Goal: Information Seeking & Learning: Learn about a topic

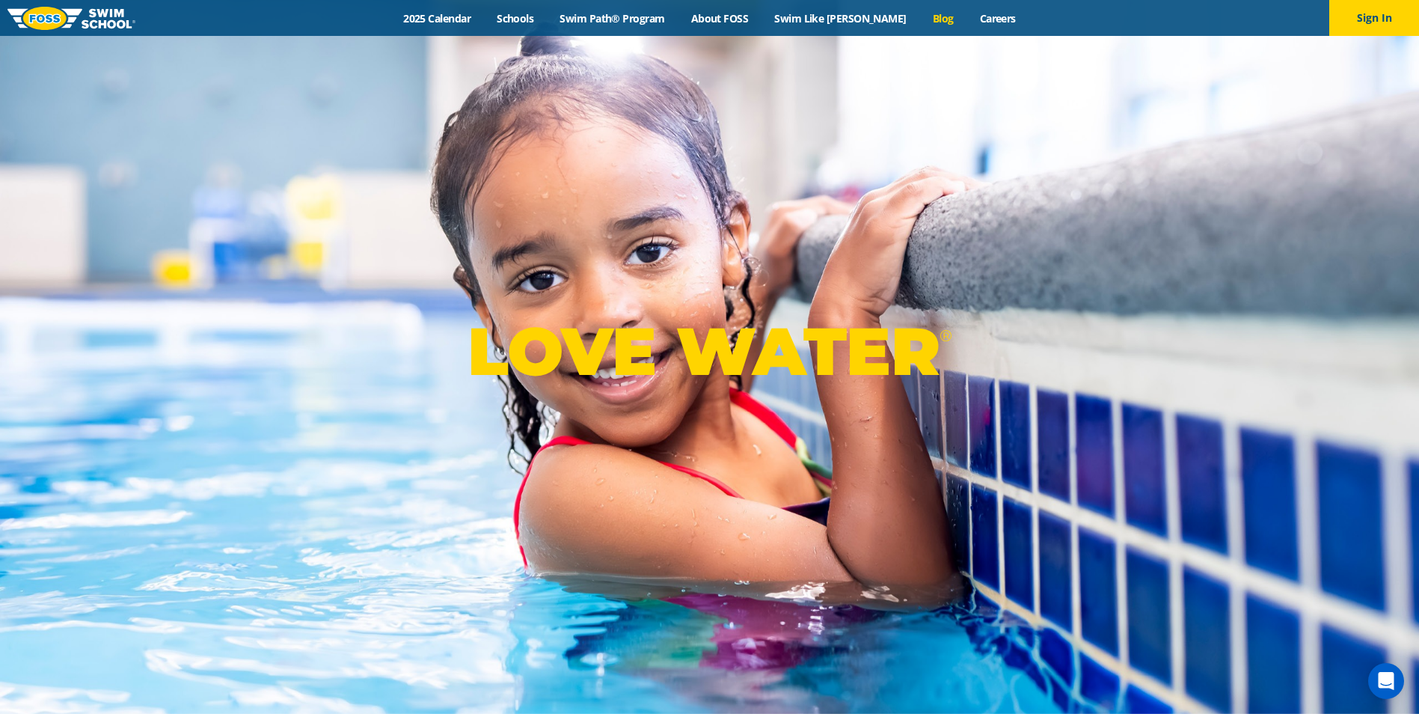
click at [919, 14] on link "Blog" at bounding box center [942, 18] width 47 height 14
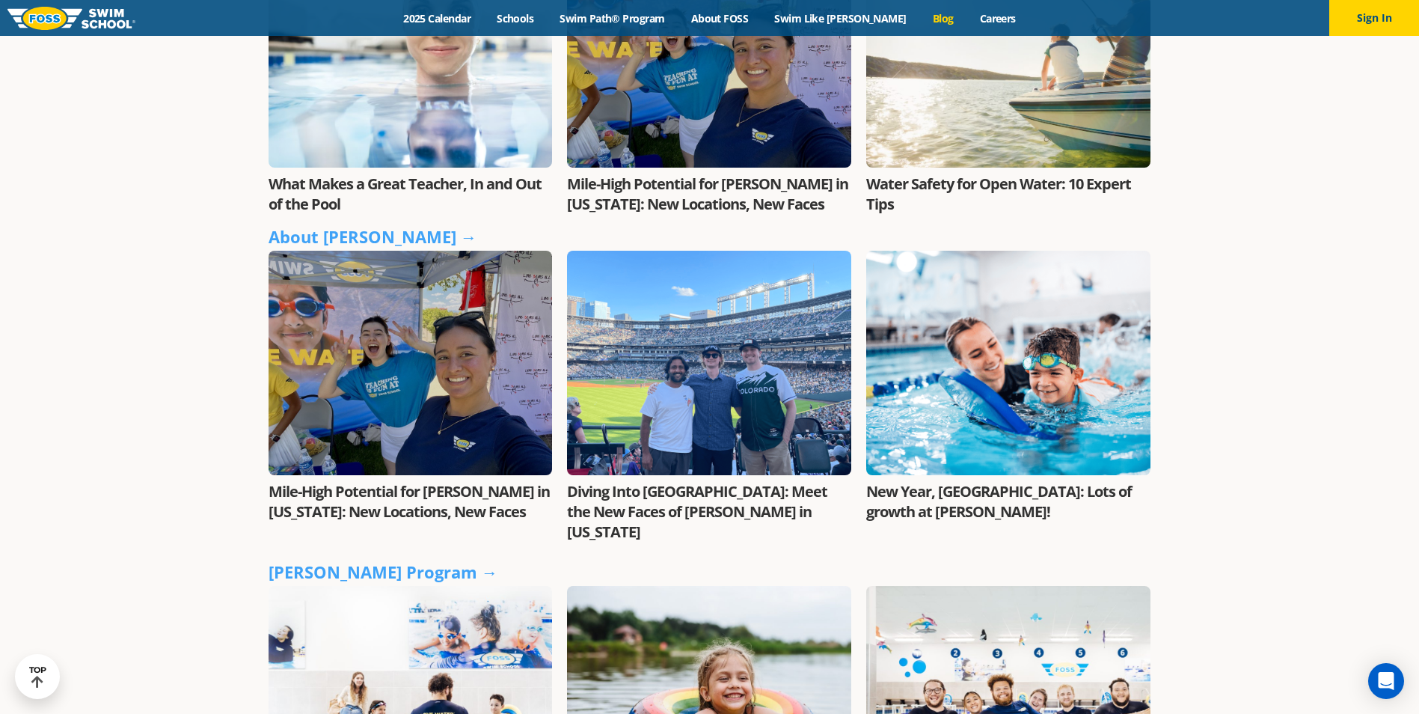
scroll to position [673, 0]
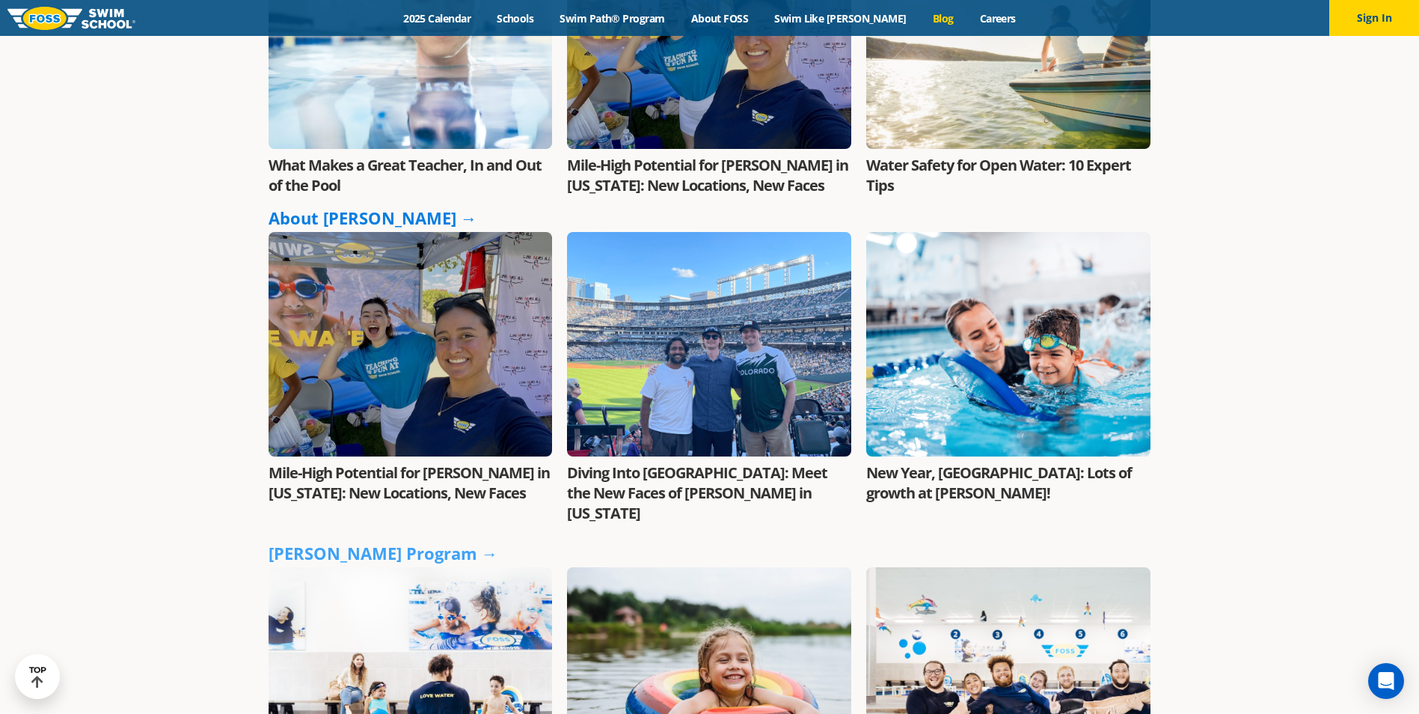
click at [314, 220] on link "About [PERSON_NAME] →" at bounding box center [373, 217] width 209 height 22
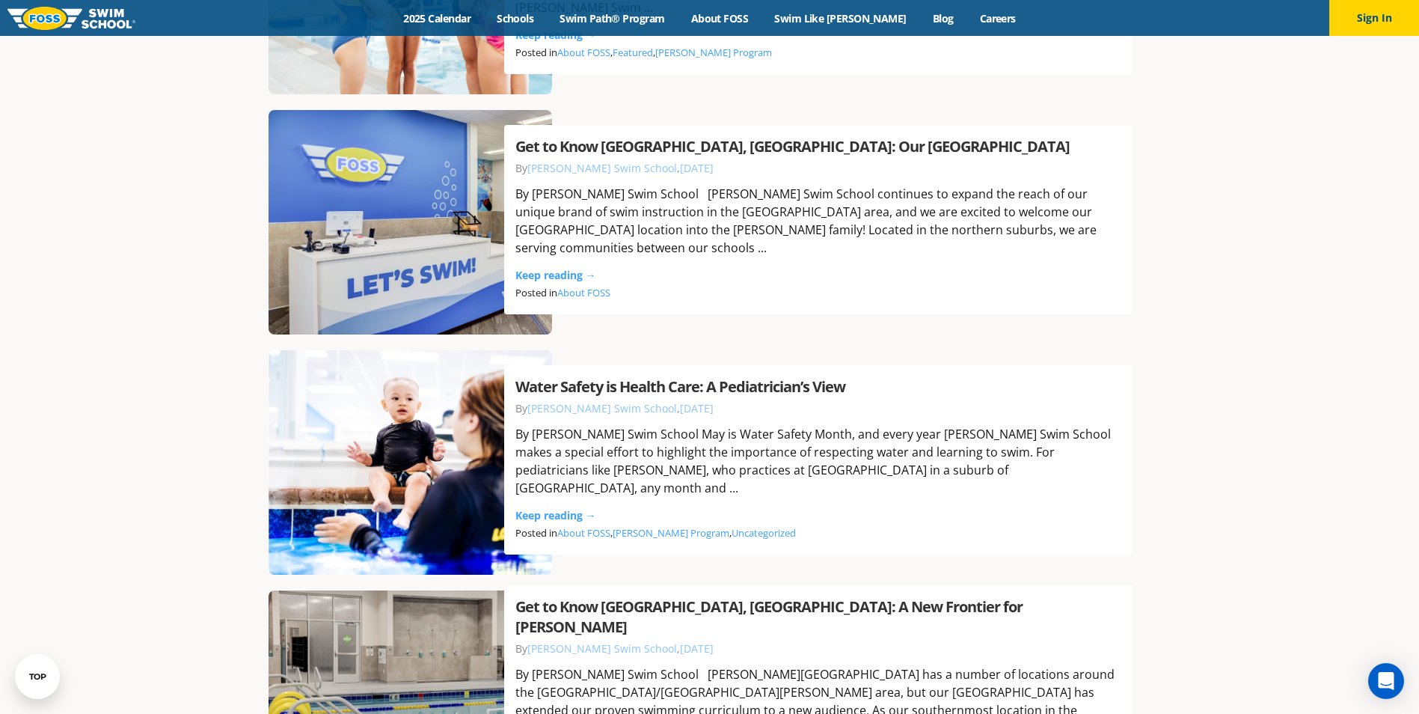
scroll to position [1720, 0]
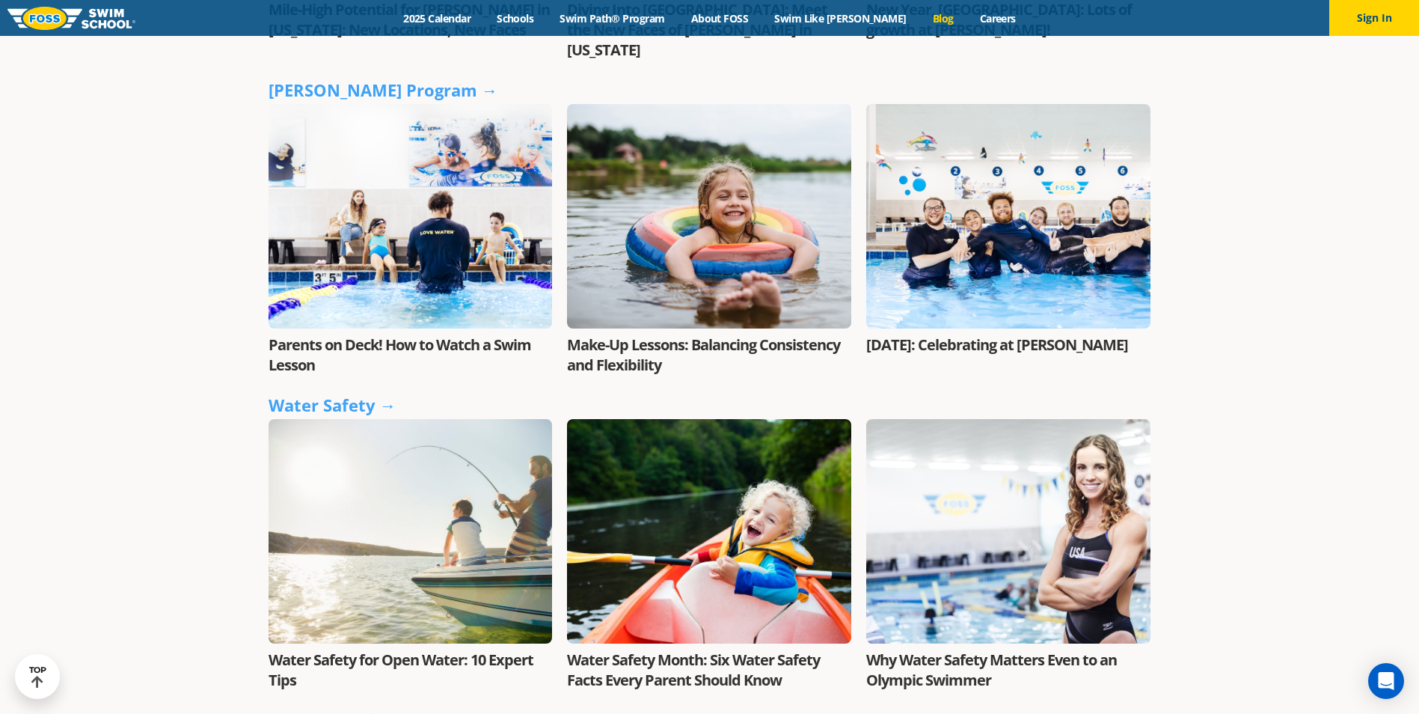
scroll to position [1122, 0]
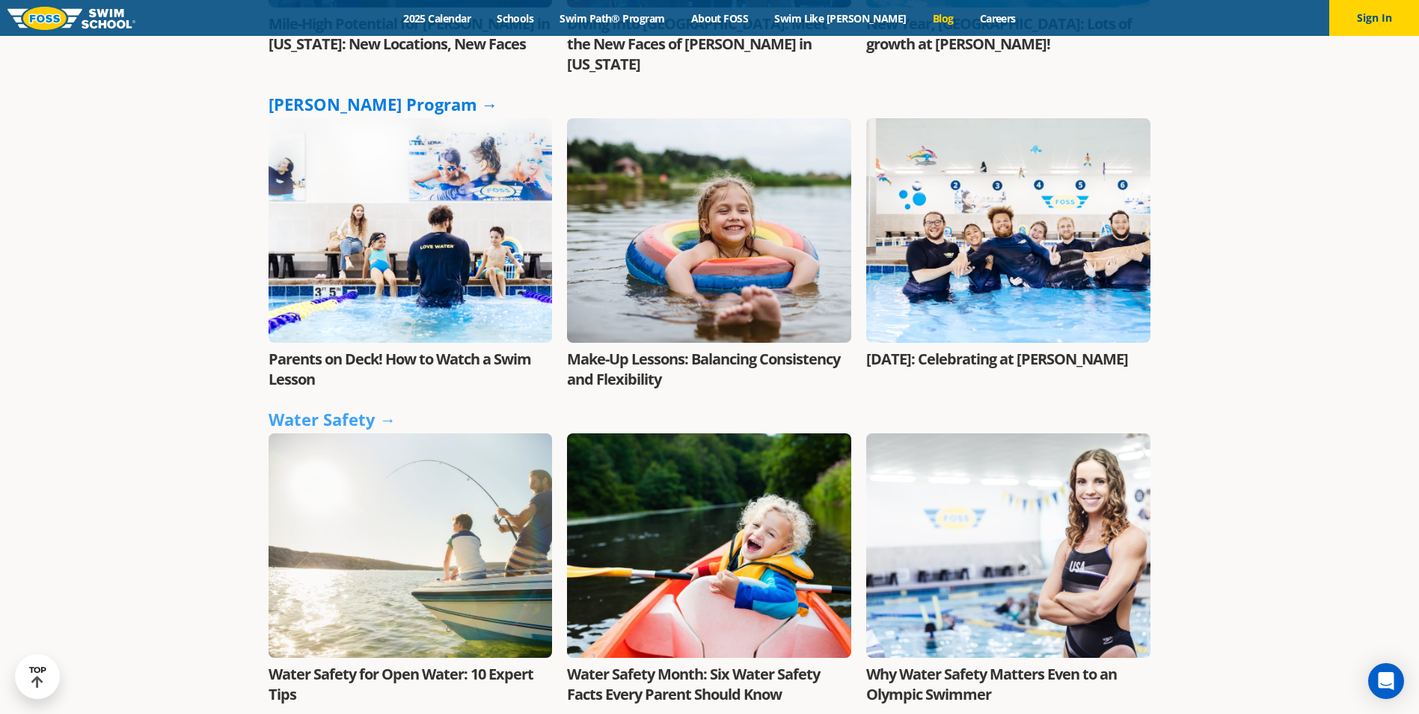
click at [373, 93] on link "FOSS Program →" at bounding box center [384, 104] width 230 height 22
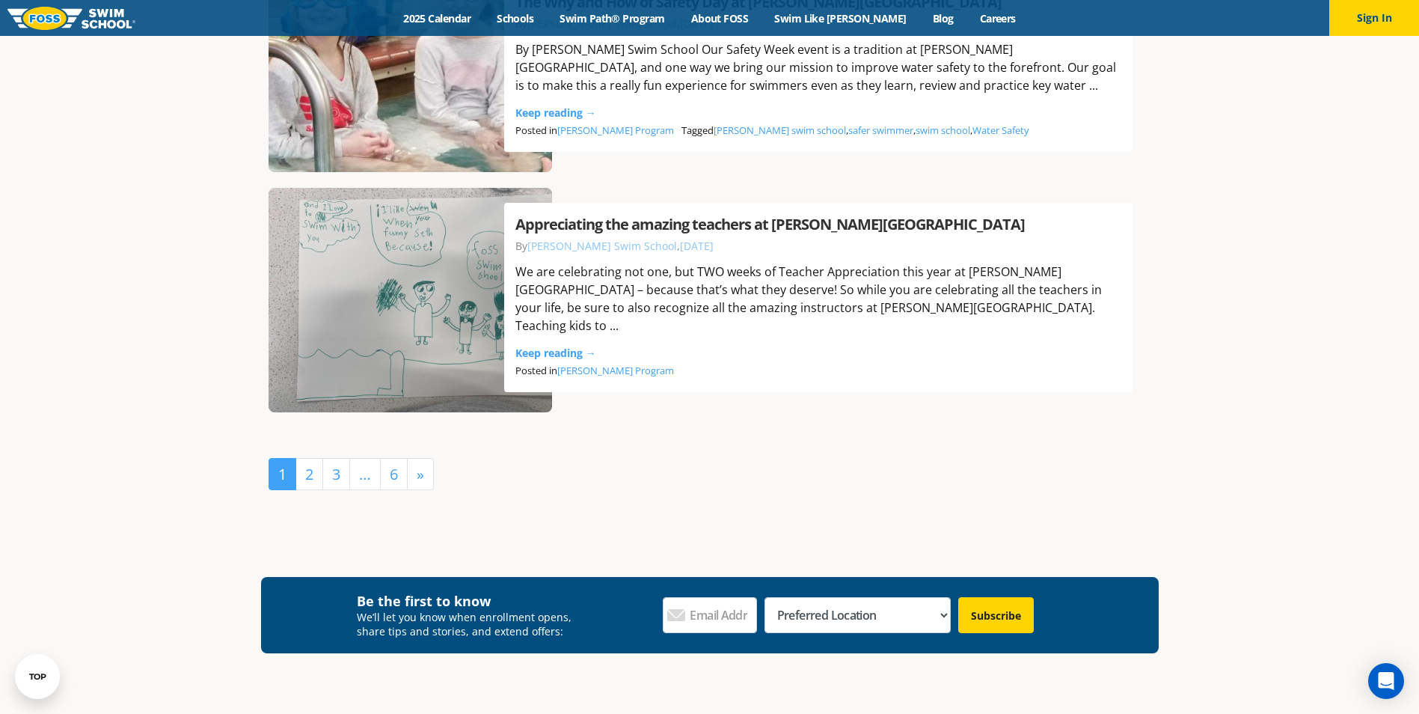
scroll to position [3366, 0]
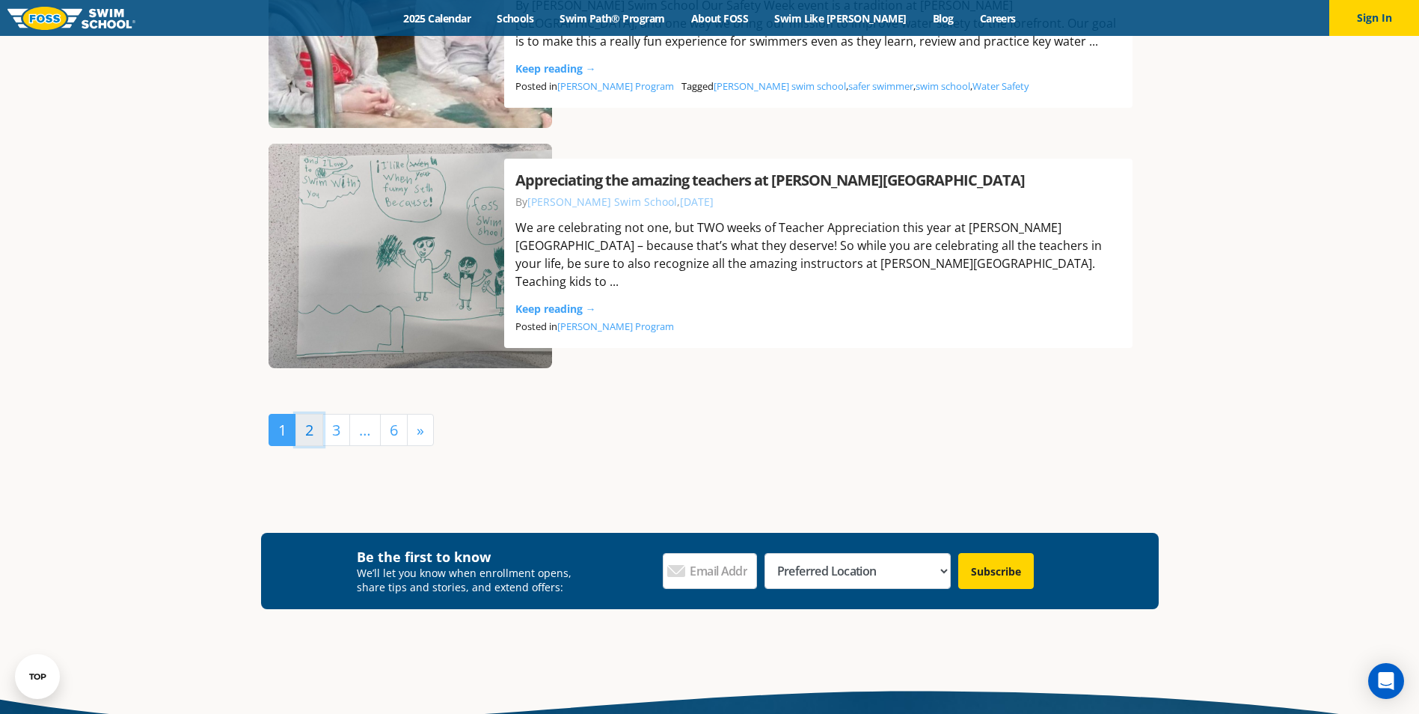
click at [309, 438] on link "2" at bounding box center [309, 430] width 28 height 32
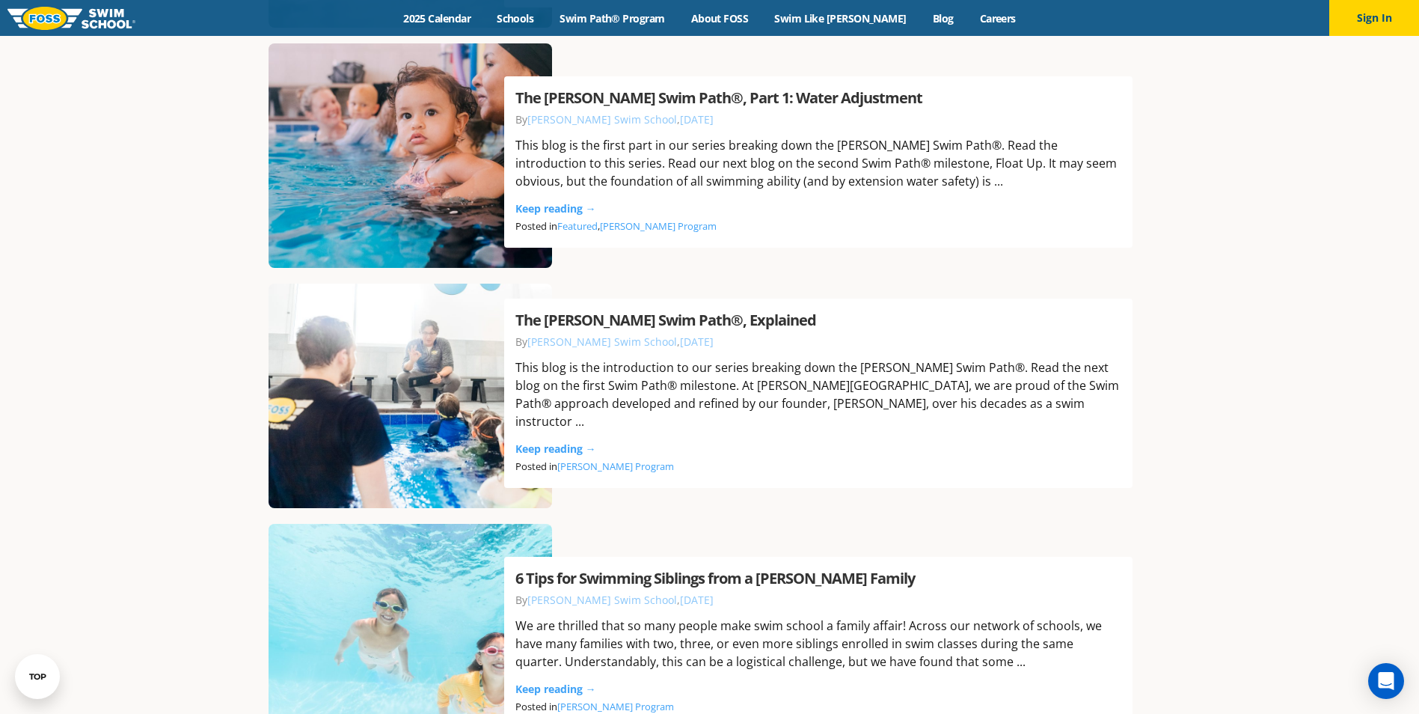
scroll to position [1795, 0]
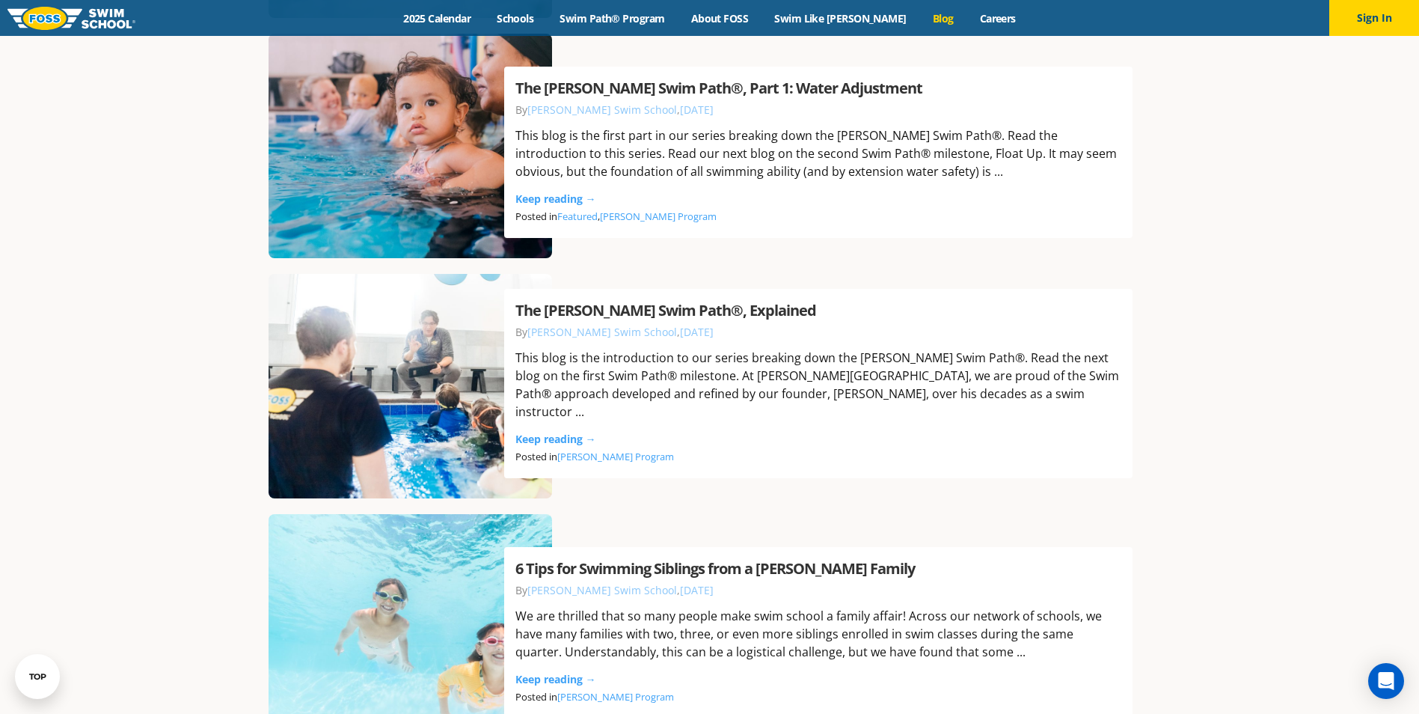
click at [919, 13] on link "Blog" at bounding box center [942, 18] width 47 height 14
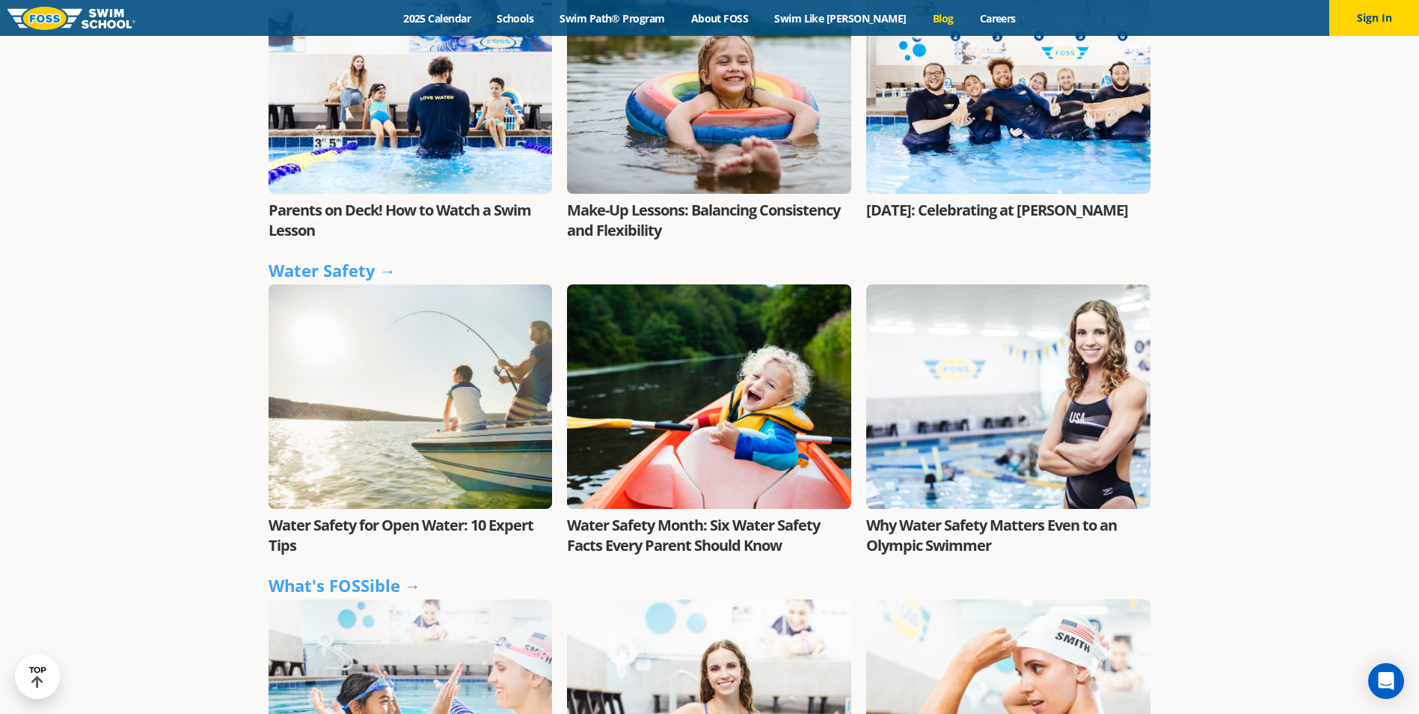
scroll to position [1272, 0]
click at [722, 514] on link "Water Safety Month: Six Water Safety Facts Every Parent Should Know" at bounding box center [693, 534] width 253 height 40
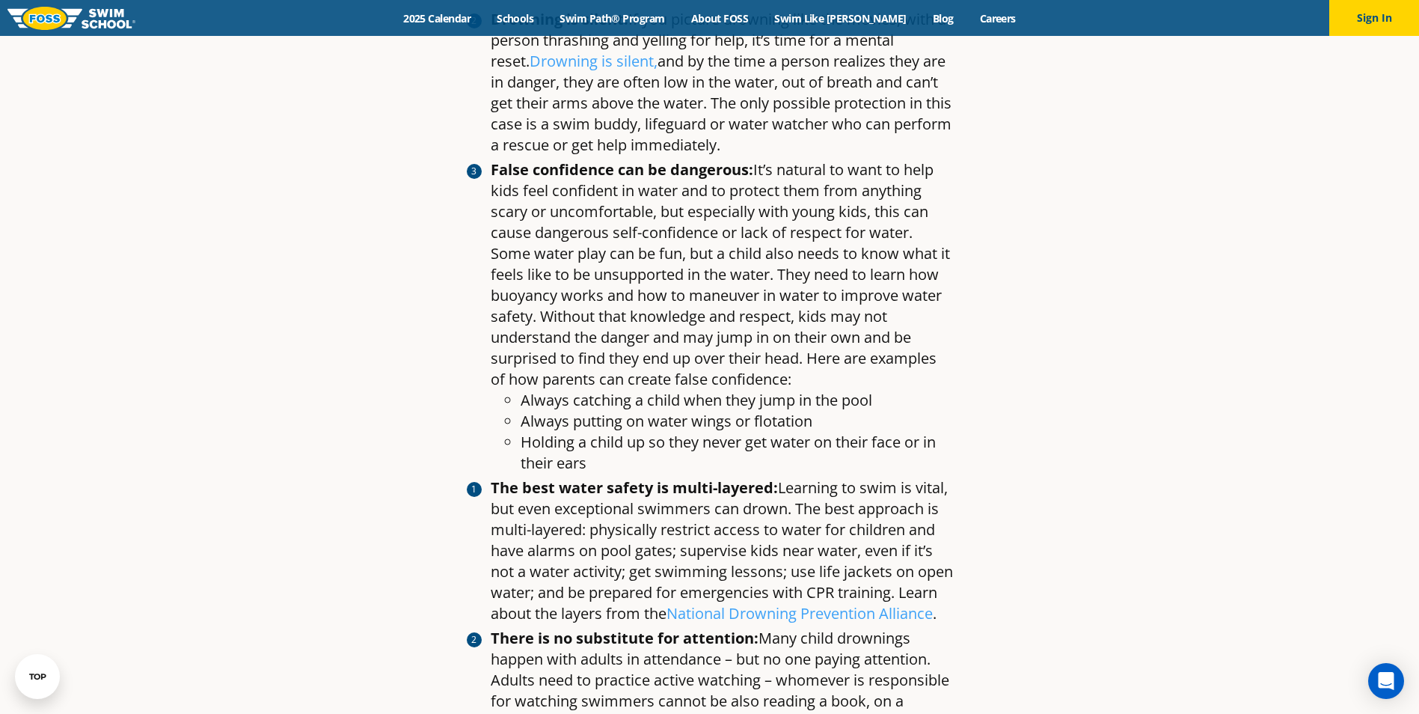
scroll to position [1197, 0]
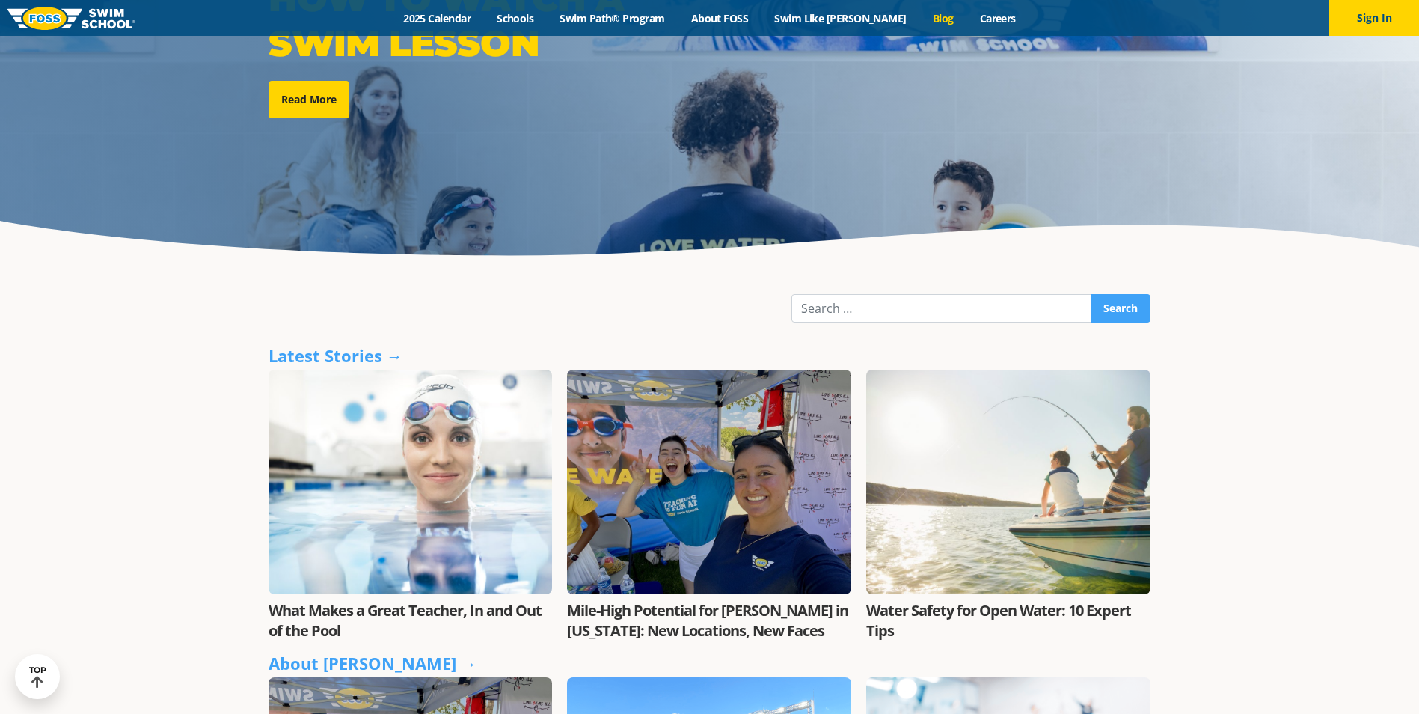
scroll to position [224, 0]
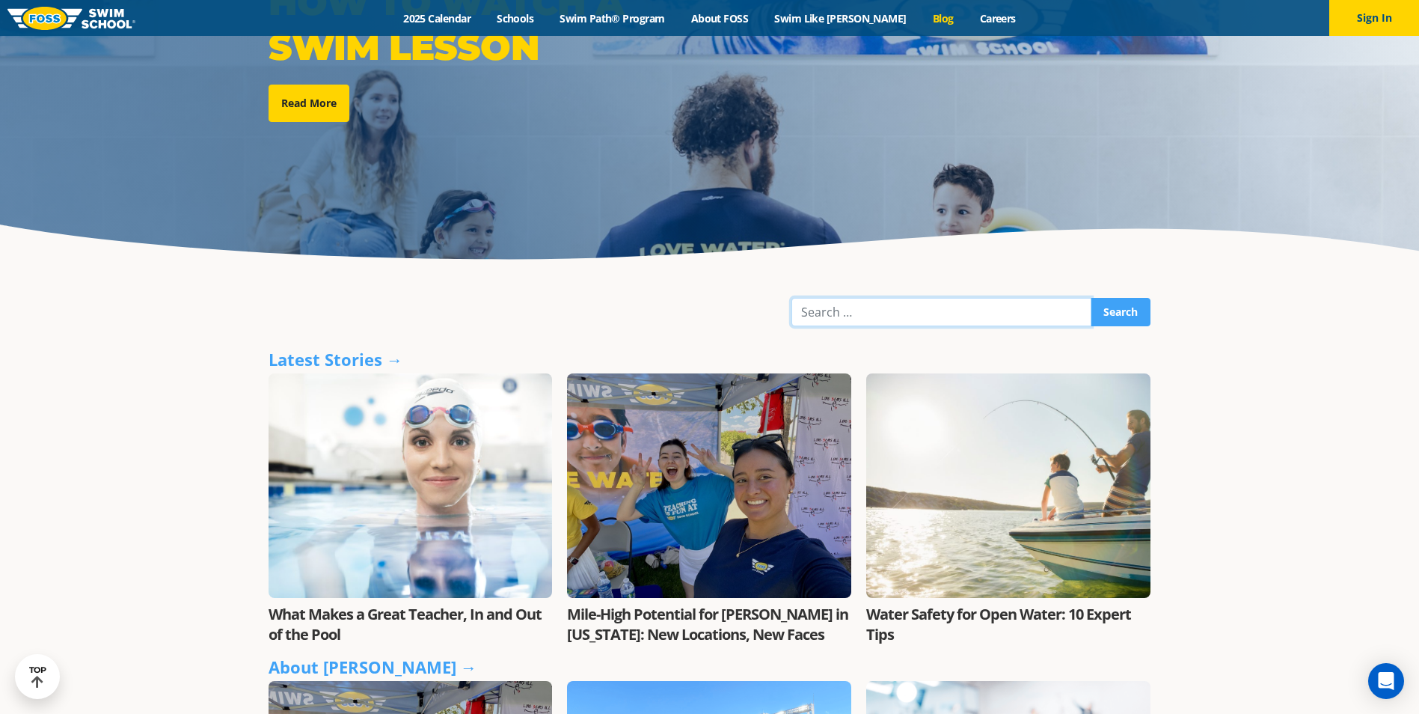
click at [1016, 305] on input "Search" at bounding box center [941, 312] width 300 height 28
type input "6 steps"
click at [1091, 298] on input "Search" at bounding box center [1121, 312] width 60 height 28
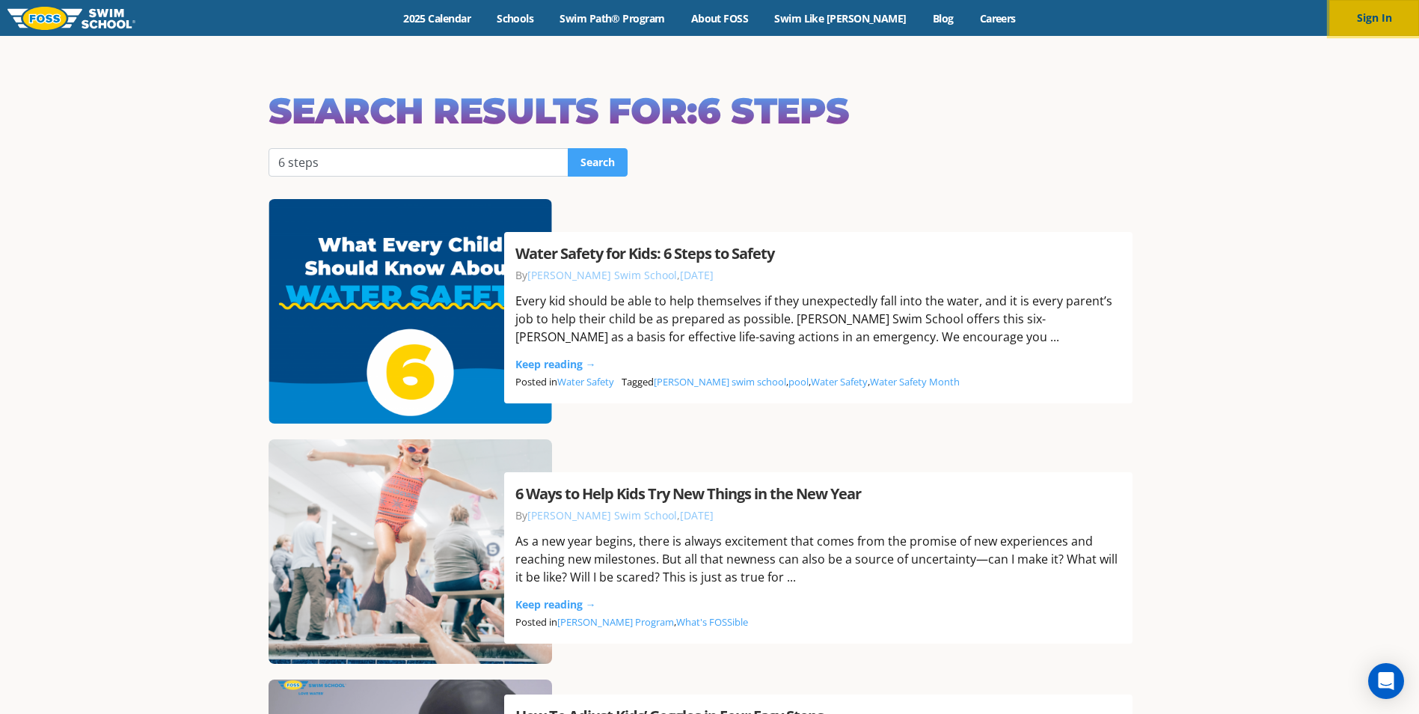
click at [1349, 5] on button "Sign In" at bounding box center [1374, 18] width 90 height 36
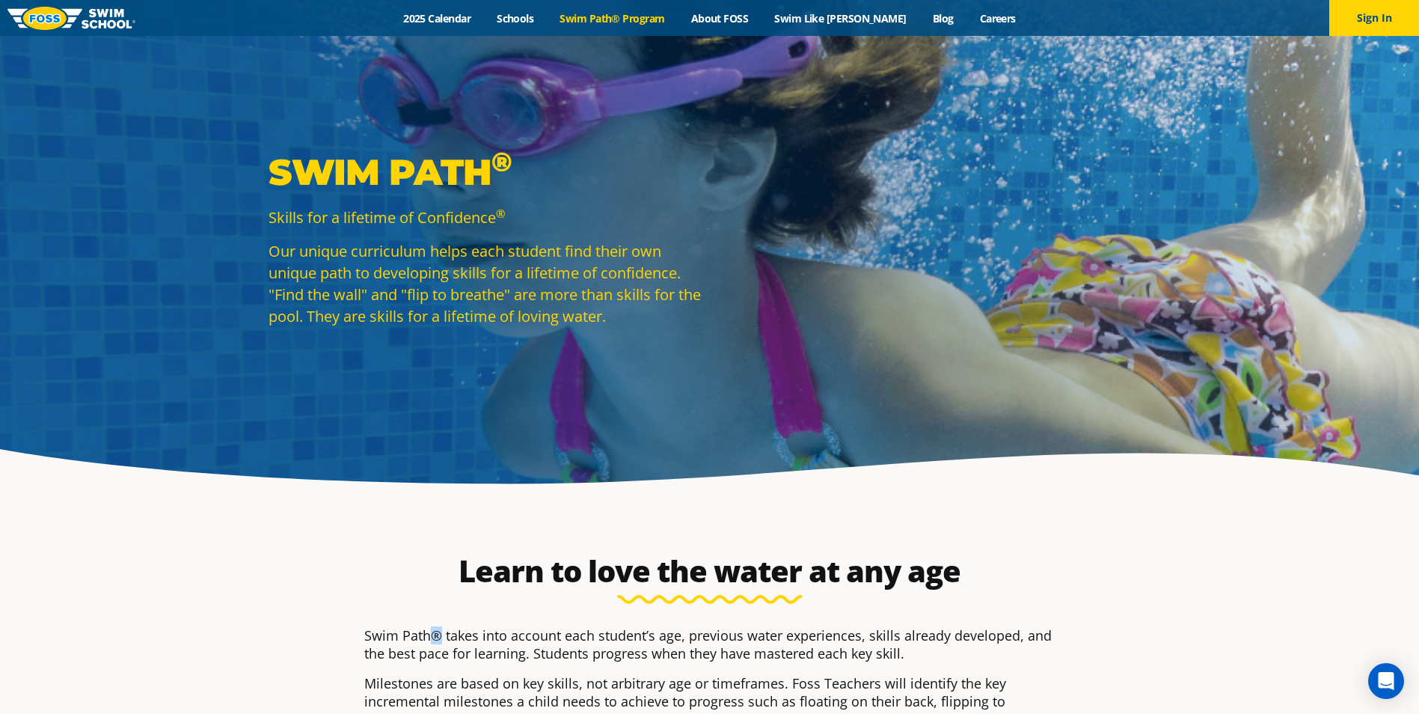
click at [431, 637] on p "Swim Path® takes into account each student’s age, previous water experiences, s…" at bounding box center [709, 644] width 691 height 36
copy p "®"
click at [966, 20] on link "Careers" at bounding box center [997, 18] width 62 height 14
